Goal: Information Seeking & Learning: Learn about a topic

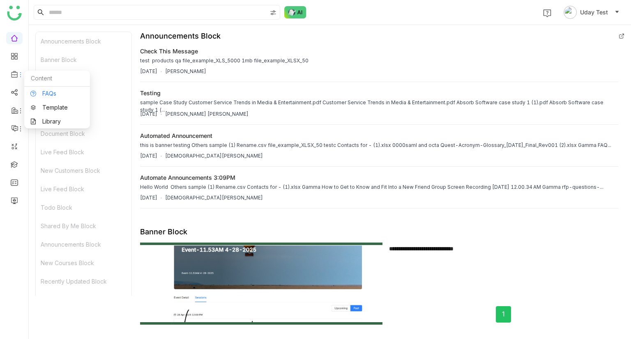
click at [33, 94] on link "FAQs" at bounding box center [56, 94] width 53 height 6
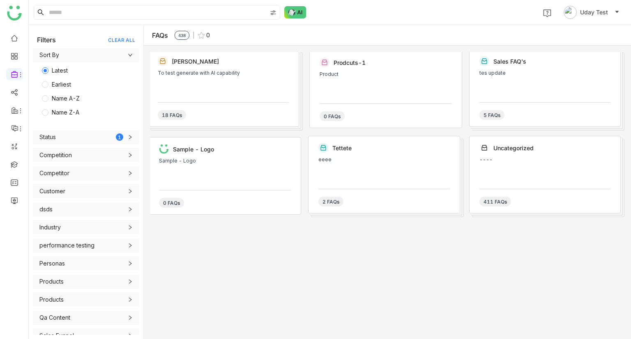
drag, startPoint x: 232, startPoint y: 101, endPoint x: 85, endPoint y: 142, distance: 152.0
click at [85, 142] on nz-layout "Filters CLEAR ALL Sort By Latest Earliest Name A-Z Name Z-A Status 1 Verified U…" at bounding box center [330, 182] width 602 height 314
click at [68, 158] on div "Competition" at bounding box center [55, 155] width 32 height 9
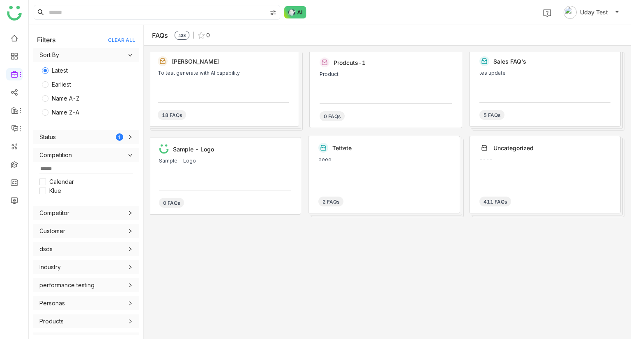
click at [68, 158] on div "Competition" at bounding box center [55, 155] width 32 height 9
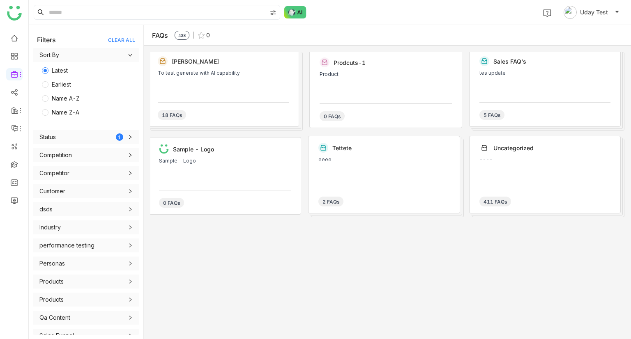
click at [201, 69] on div "[PERSON_NAME] To test generate with AI capability 18 FAQs" at bounding box center [223, 88] width 152 height 78
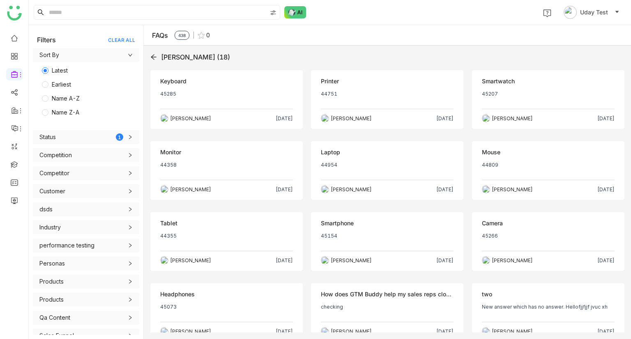
click at [153, 55] on icon at bounding box center [153, 57] width 5 height 5
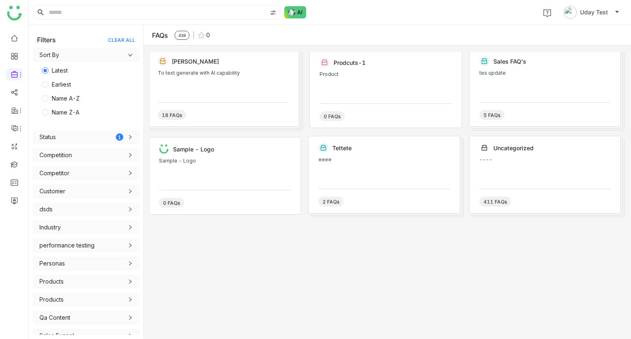
click at [225, 162] on div "Sample - Logo" at bounding box center [225, 161] width 132 height 6
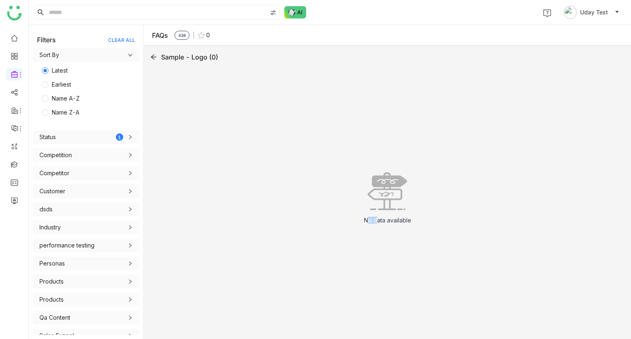
click at [225, 162] on div "No data available" at bounding box center [387, 201] width 474 height 262
click at [153, 60] on icon at bounding box center [153, 57] width 7 height 7
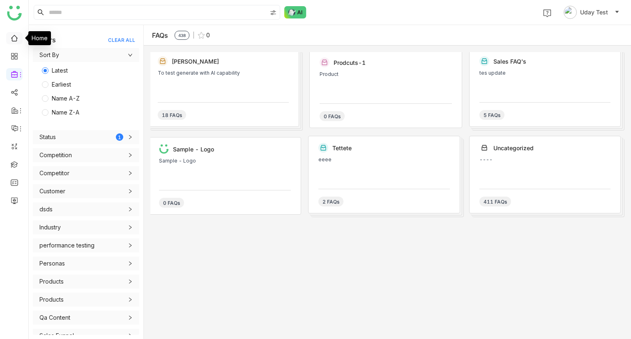
click at [11, 36] on link at bounding box center [14, 37] width 7 height 7
